Goal: Contribute content: Add original content to the website for others to see

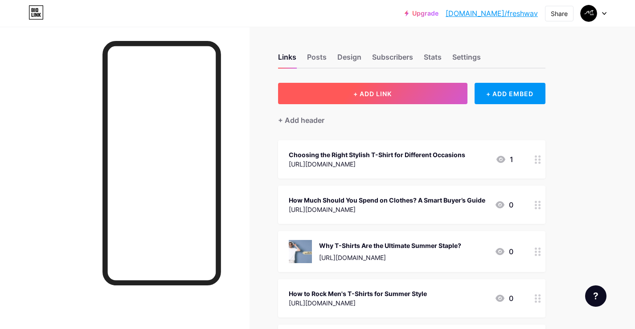
click at [390, 92] on span "+ ADD LINK" at bounding box center [372, 94] width 38 height 8
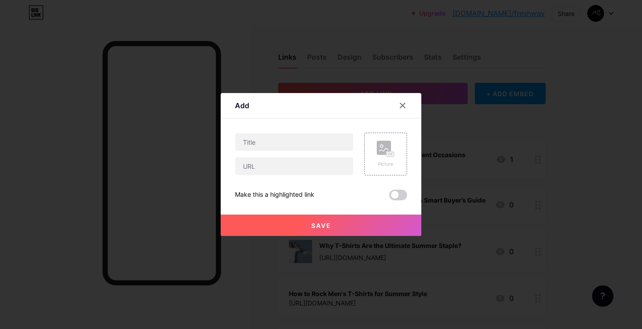
click at [250, 127] on div "Content YouTube Play YouTube video without leaving your page. ADD Vimeo Play Vi…" at bounding box center [321, 160] width 172 height 82
click at [267, 165] on input "text" at bounding box center [294, 166] width 118 height 18
paste input "[URL][DOMAIN_NAME]"
type input "[URL][DOMAIN_NAME]"
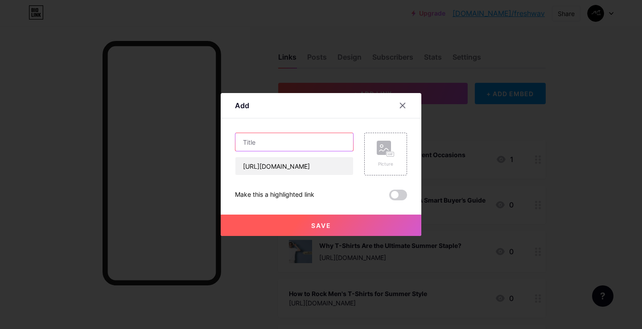
scroll to position [0, 0]
click at [300, 142] on input "text" at bounding box center [294, 142] width 118 height 18
paste input "Essential T-Shirt Styles for Every Wardrobe"
type input "Essential T-Shirt Styles for Every Wardrobe"
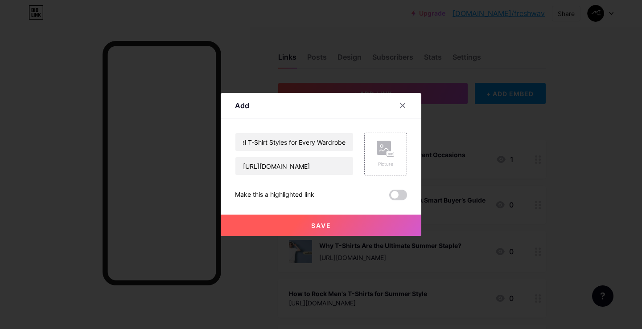
click at [313, 222] on span "Save" at bounding box center [321, 226] width 20 height 8
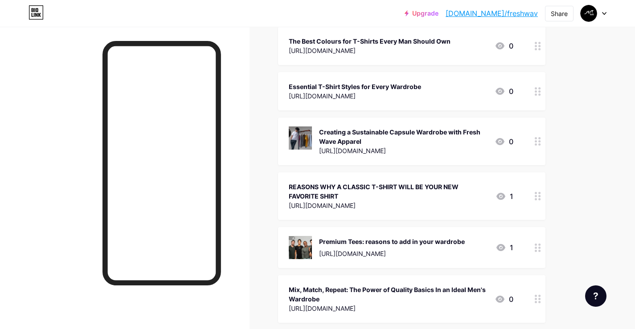
scroll to position [771, 0]
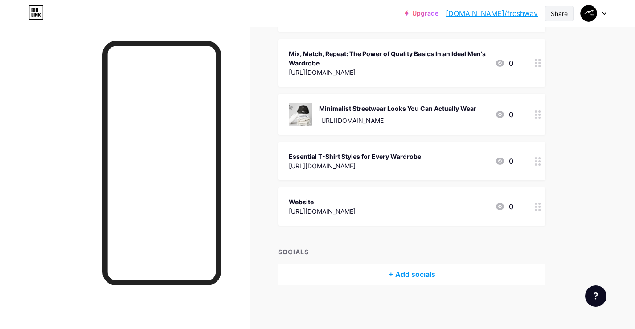
click at [558, 18] on div "Share" at bounding box center [559, 13] width 17 height 9
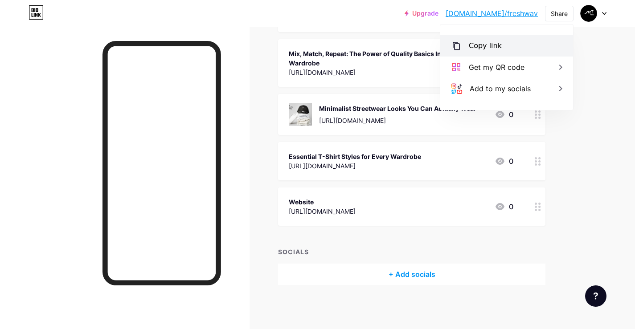
click at [496, 45] on div "Copy link" at bounding box center [485, 46] width 33 height 11
click at [487, 46] on div "Copy link" at bounding box center [485, 46] width 33 height 11
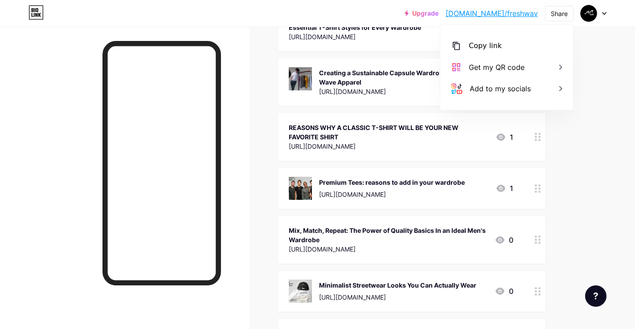
scroll to position [459, 0]
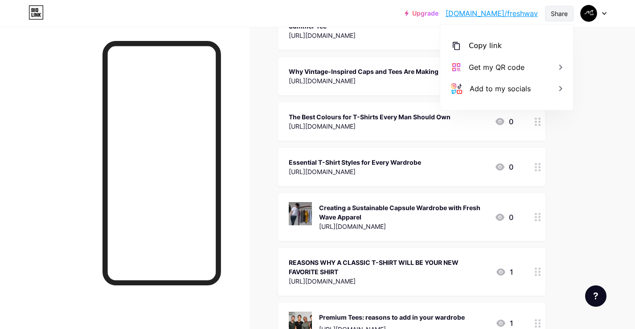
click at [563, 13] on div "Share" at bounding box center [559, 13] width 17 height 9
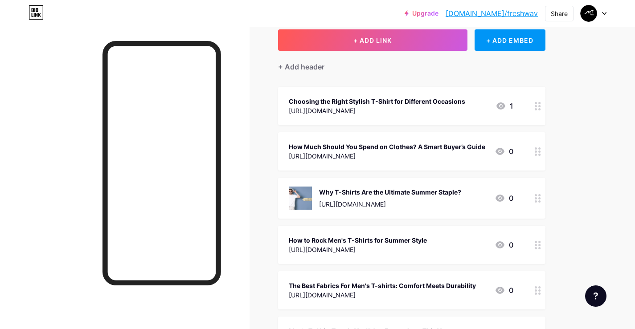
scroll to position [0, 0]
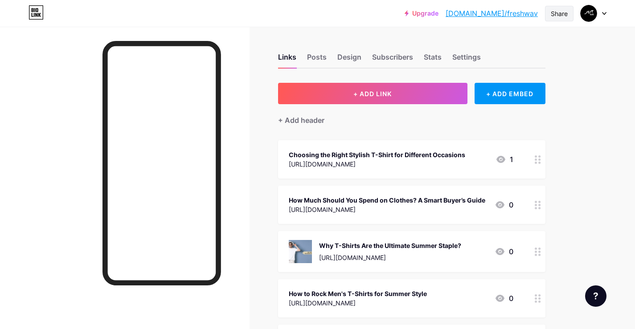
click at [563, 14] on div "Share" at bounding box center [559, 13] width 17 height 9
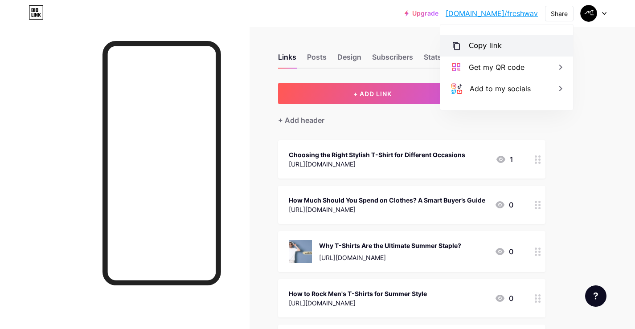
click at [469, 48] on div "Copy link" at bounding box center [485, 46] width 33 height 11
